Goal: Navigation & Orientation: Find specific page/section

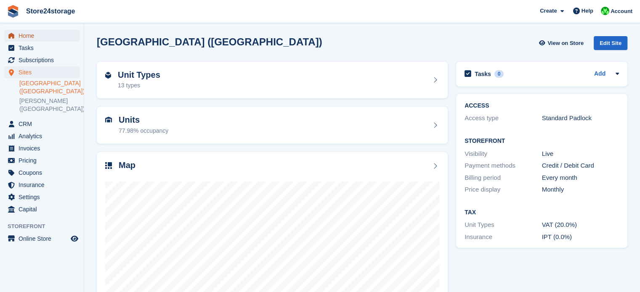
click at [54, 34] on span "Home" at bounding box center [44, 36] width 50 height 12
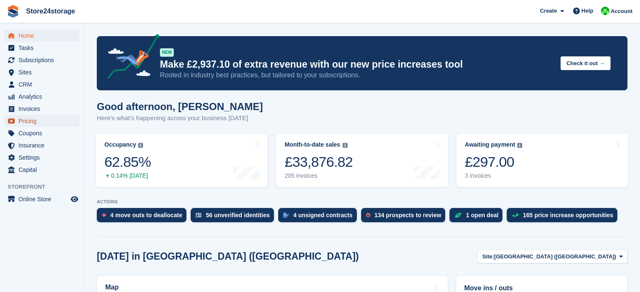
click at [53, 122] on span "Pricing" at bounding box center [44, 121] width 50 height 12
